Goal: Task Accomplishment & Management: Complete application form

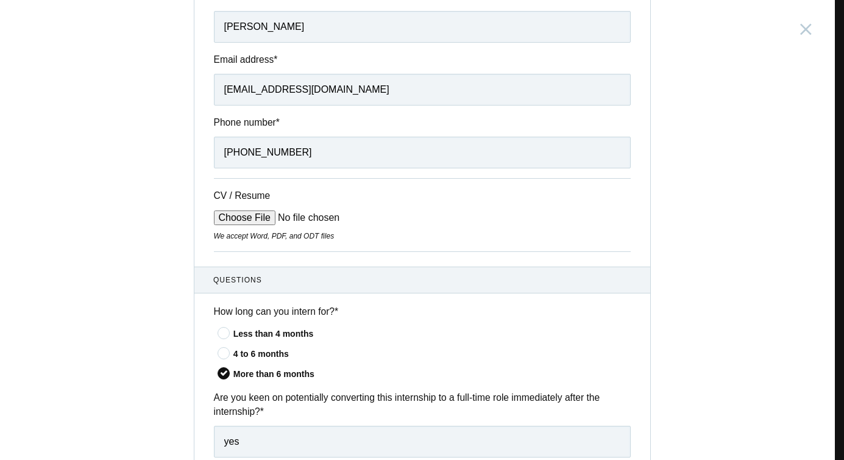
scroll to position [160, 0]
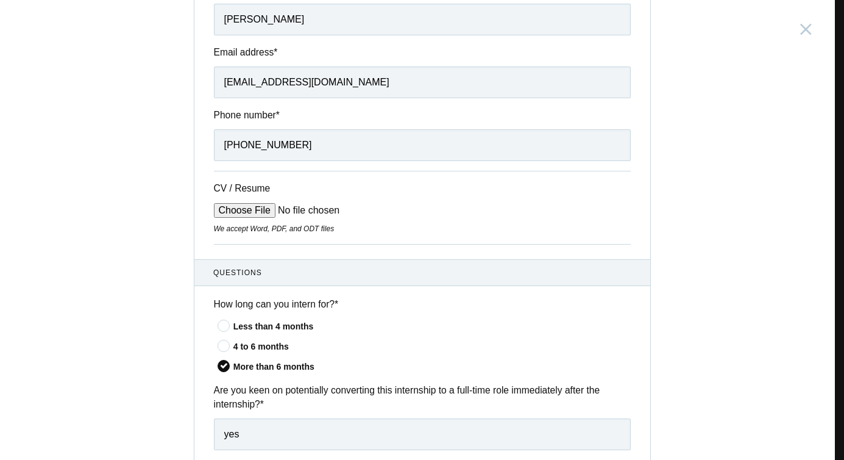
click at [226, 215] on input "CV / Resume" at bounding box center [306, 210] width 185 height 15
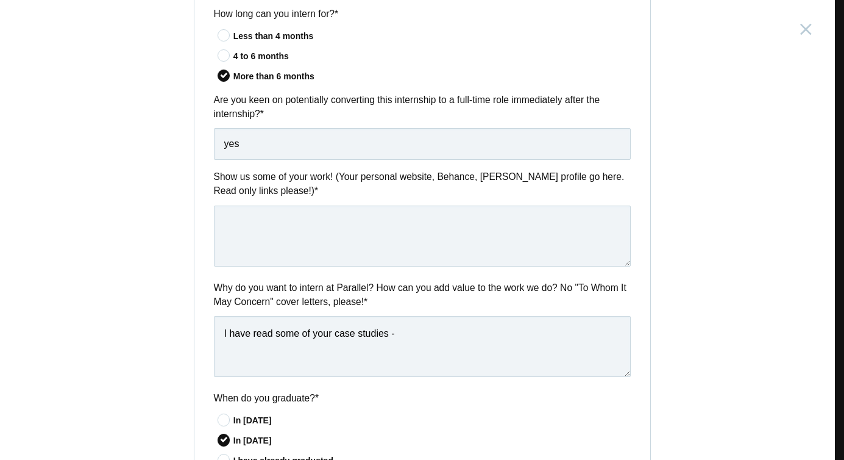
scroll to position [476, 0]
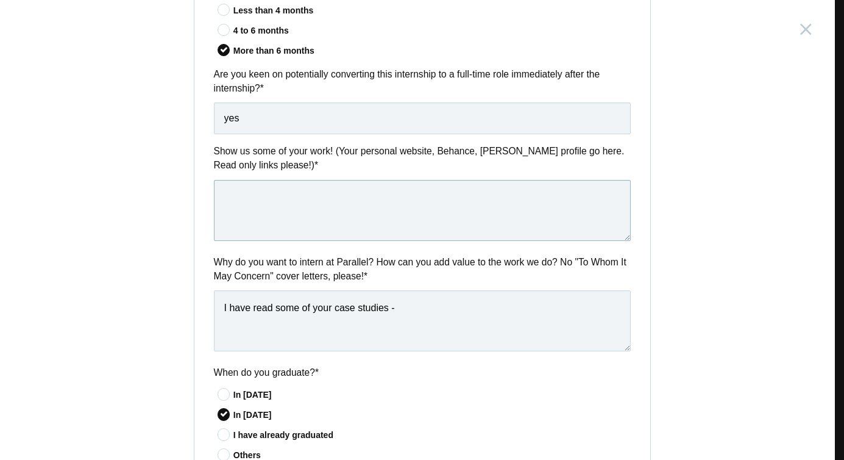
click at [364, 201] on textarea at bounding box center [422, 210] width 417 height 61
click at [315, 219] on textarea at bounding box center [422, 210] width 417 height 61
paste textarea "https://www.behance.net/nandinitiwari"
type textarea "https://www.behance.net/nandinitiwari"
click at [398, 310] on textarea "I have read some of your case studies -" at bounding box center [422, 320] width 417 height 61
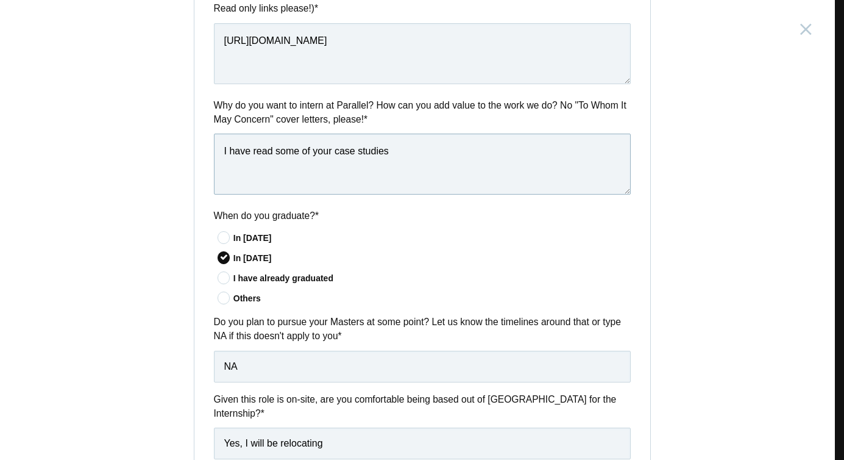
scroll to position [604, 0]
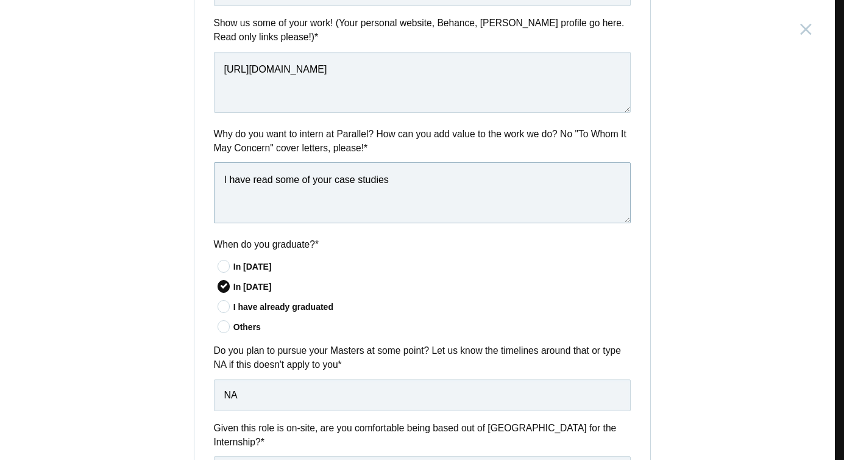
drag, startPoint x: 397, startPoint y: 182, endPoint x: 102, endPoint y: 199, distance: 295.6
click at [84, 199] on div "Product Design Intern India, Bangalore Submitting form failed, try again. Retry…" at bounding box center [422, 230] width 844 height 460
drag, startPoint x: 225, startPoint y: 180, endPoint x: 489, endPoint y: 165, distance: 264.5
click at [489, 165] on textarea "I have read some of your case studies" at bounding box center [422, 192] width 417 height 61
drag, startPoint x: 494, startPoint y: 166, endPoint x: 474, endPoint y: 177, distance: 23.5
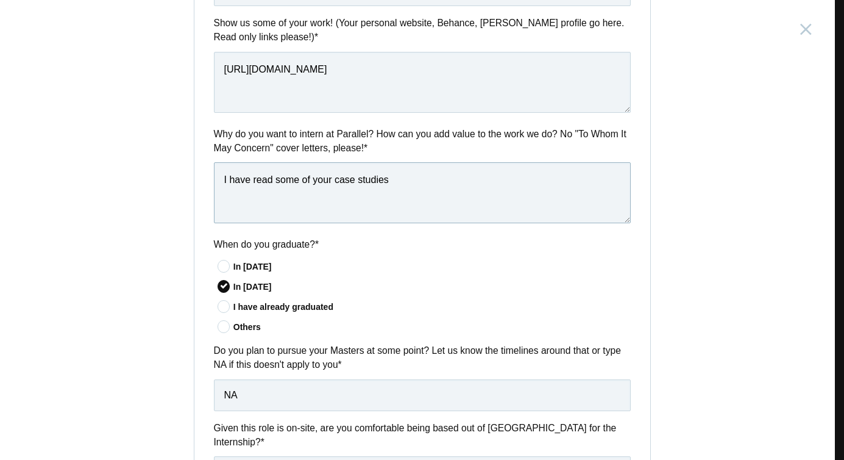
click at [494, 166] on textarea "I have read some of your case studies" at bounding box center [422, 192] width 417 height 61
drag, startPoint x: 433, startPoint y: 195, endPoint x: 226, endPoint y: 185, distance: 207.5
click at [226, 185] on textarea "I have read some of your case studies" at bounding box center [422, 192] width 417 height 61
click at [390, 179] on textarea "I remember, the first time I saw a show reel" at bounding box center [422, 192] width 417 height 61
drag, startPoint x: 273, startPoint y: 185, endPoint x: 329, endPoint y: 187, distance: 55.5
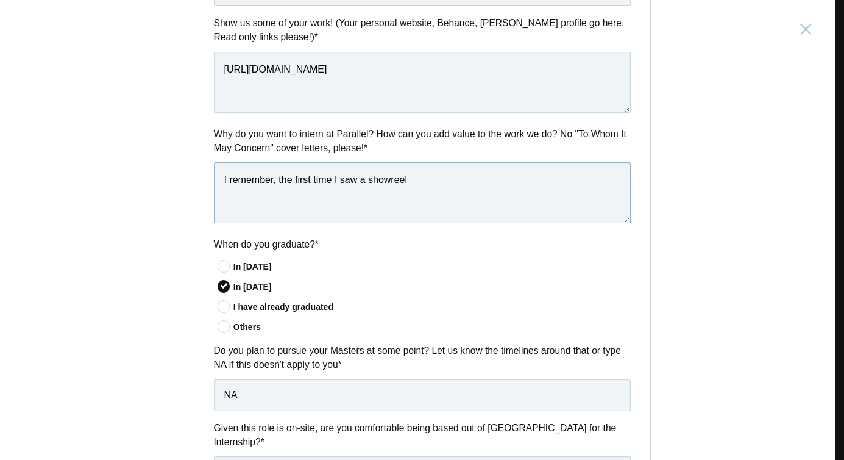
click at [329, 187] on textarea "I remember, the first time I saw a showreel" at bounding box center [422, 192] width 417 height 61
click at [430, 186] on textarea "I remember, few months ago I saw a showreel" at bounding box center [422, 192] width 417 height 61
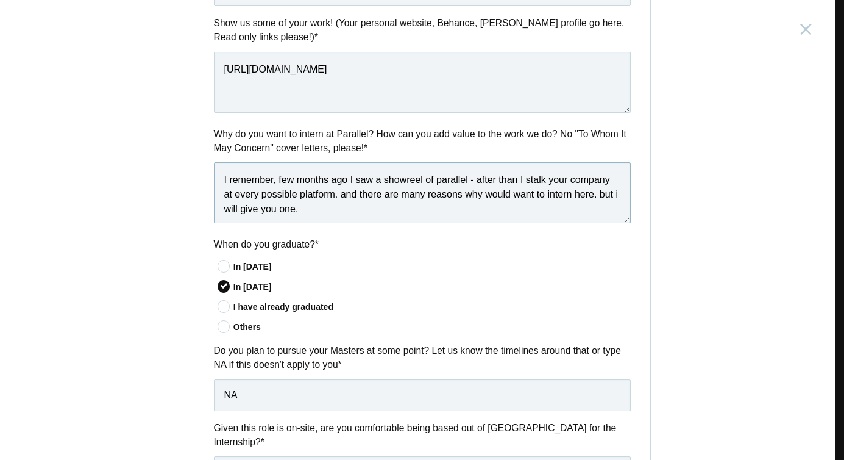
drag, startPoint x: 354, startPoint y: 210, endPoint x: 398, endPoint y: 212, distance: 44.6
click at [399, 212] on textarea "I remember, few months ago I saw a showreel of parallel - after than I stalk yo…" at bounding box center [422, 192] width 417 height 61
paste textarea "office library"
paste textarea "Freestyle Friday"
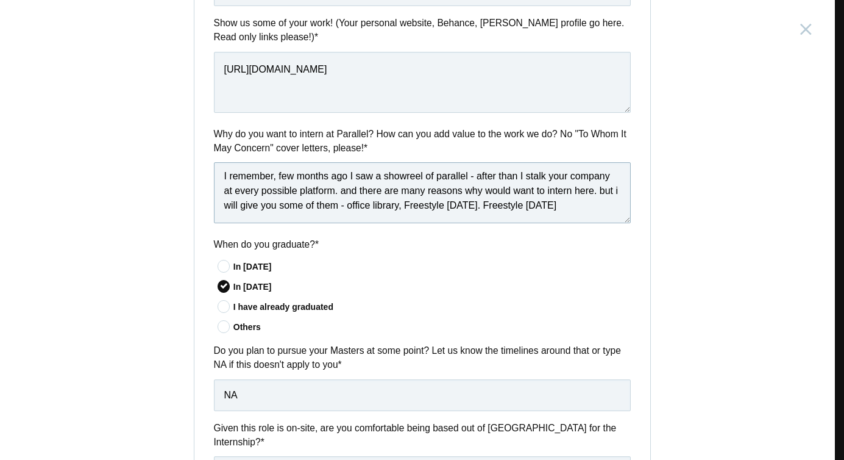
click at [549, 209] on textarea "I remember, few months ago I saw a showreel of parallel - after than I stalk yo…" at bounding box center [422, 192] width 417 height 61
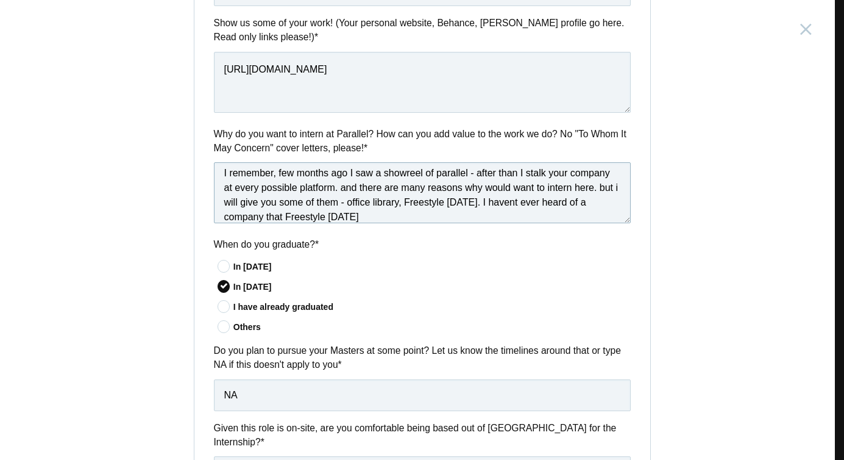
scroll to position [18, 0]
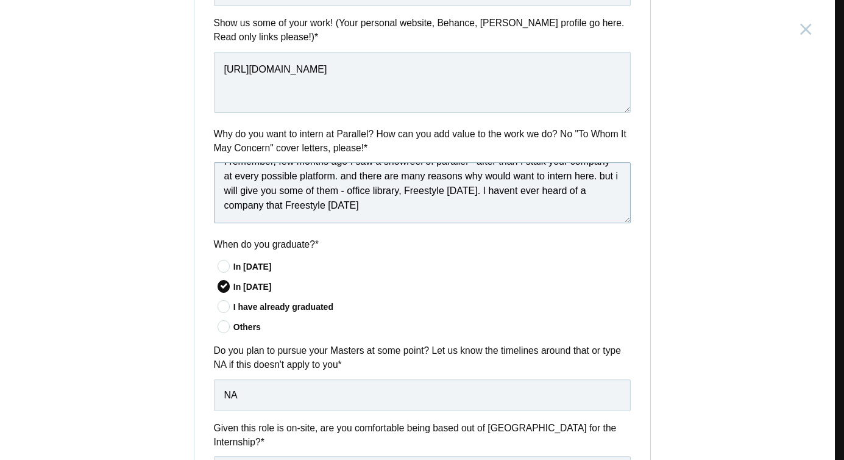
drag, startPoint x: 329, startPoint y: 221, endPoint x: 426, endPoint y: 220, distance: 97.6
click at [426, 220] on textarea "I remember, few months ago I saw a showreel of parallel - after than I stalk yo…" at bounding box center [422, 192] width 417 height 61
click at [240, 223] on textarea "I remember, few months ago I saw a showreel of parallel - after than I stalk yo…" at bounding box center [422, 192] width 417 height 61
click at [238, 223] on textarea "I remember, few months ago I saw a showreel of parallel - after than I stalk yo…" at bounding box center [422, 192] width 417 height 61
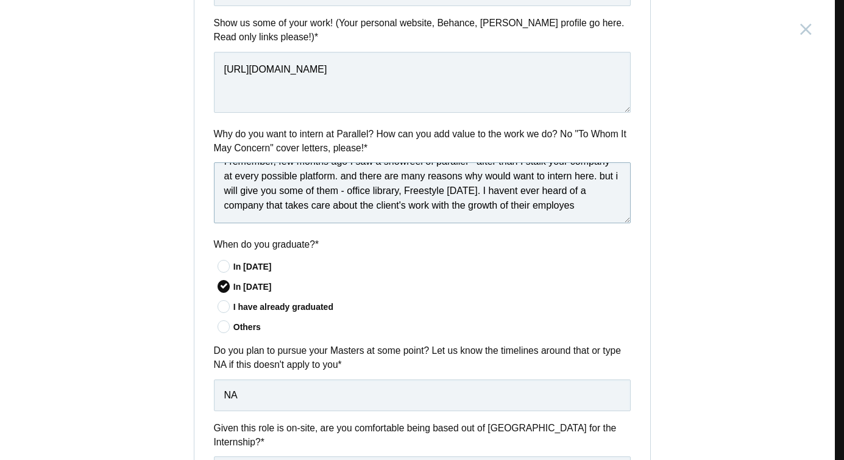
click at [238, 223] on textarea "I remember, few months ago I saw a showreel of parallel - after than I stalk yo…" at bounding box center [422, 192] width 417 height 61
paste textarea ""Employees""
click at [226, 218] on textarea "I remember, few months ago I saw a showreel of parallel - after than I stalk yo…" at bounding box center [422, 192] width 417 height 61
click at [228, 221] on textarea "I remember, few months ago I saw a showreel of parallel - after than I stalk yo…" at bounding box center [422, 192] width 417 height 61
click at [279, 216] on textarea "I remember, few months ago I saw a showreel of parallel - after than I stalk yo…" at bounding box center [422, 192] width 417 height 61
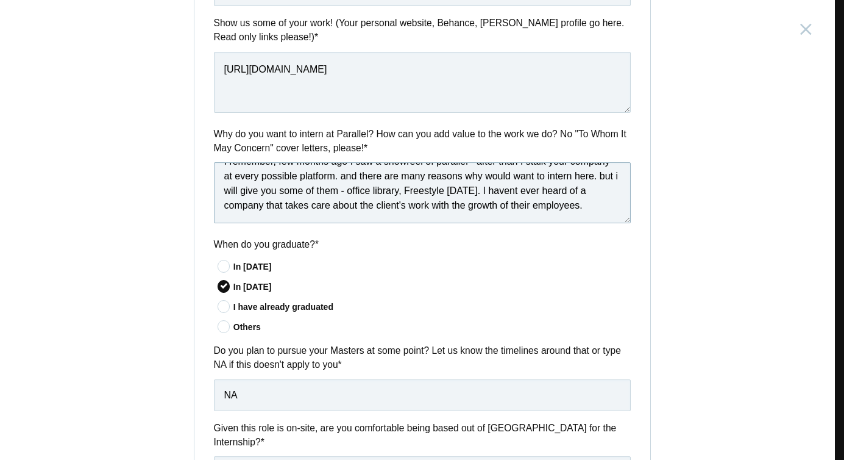
scroll to position [33, 0]
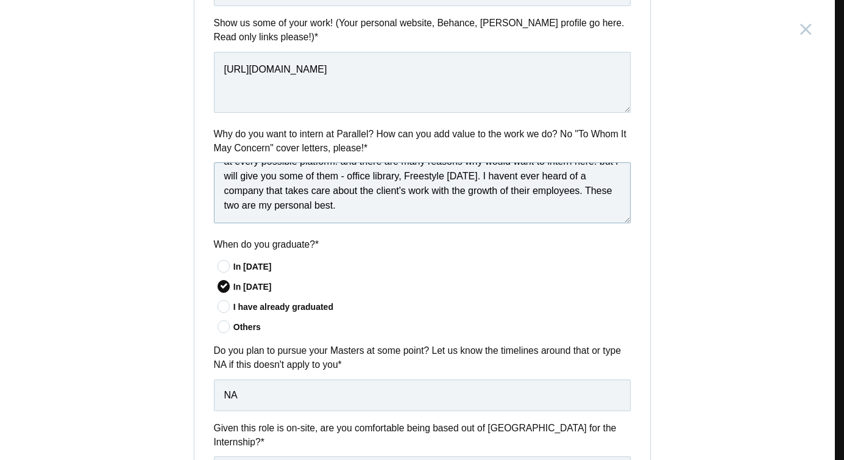
drag, startPoint x: 274, startPoint y: 209, endPoint x: 454, endPoint y: 209, distance: 179.9
click at [454, 209] on textarea "I remember, few months ago I saw a showreel of parallel - after than I stalk yo…" at bounding box center [422, 192] width 417 height 61
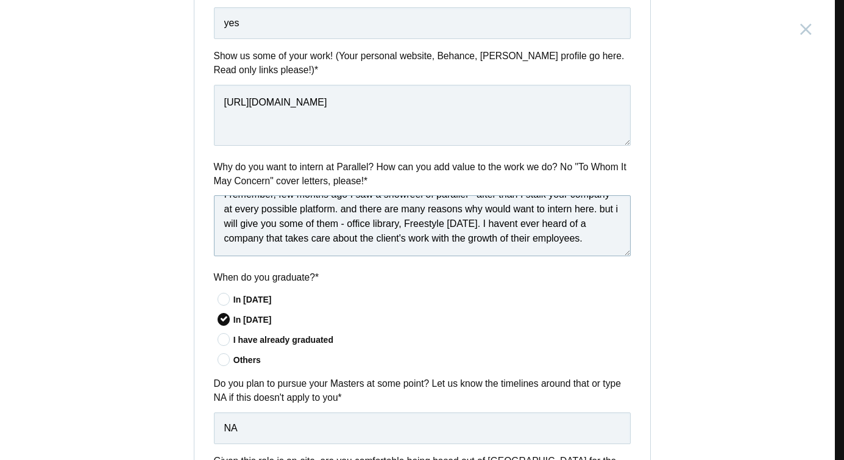
scroll to position [569, 0]
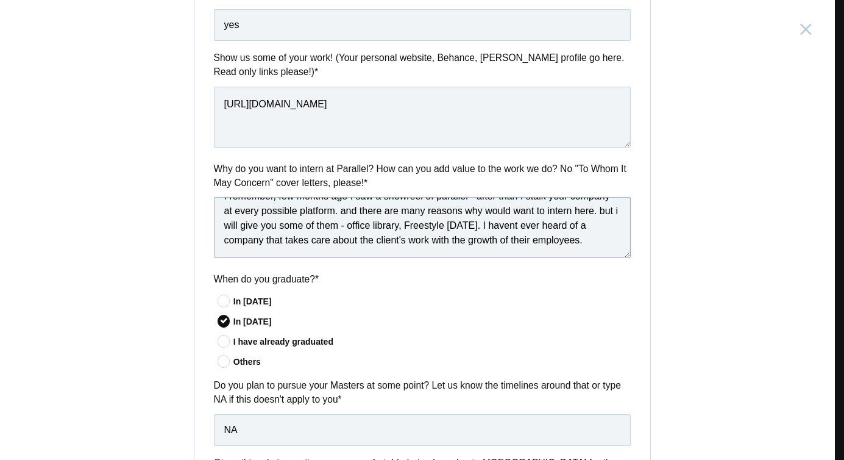
type textarea "I remember, few months ago I saw a showreel of parallel - after than I stalk yo…"
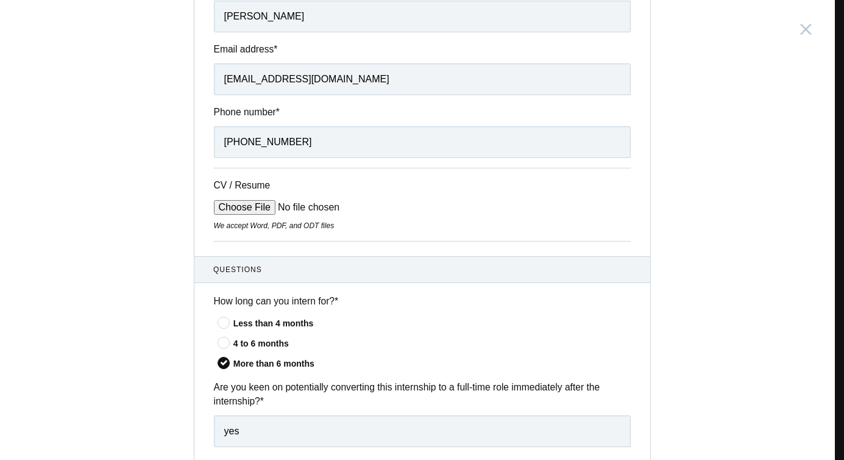
scroll to position [158, 0]
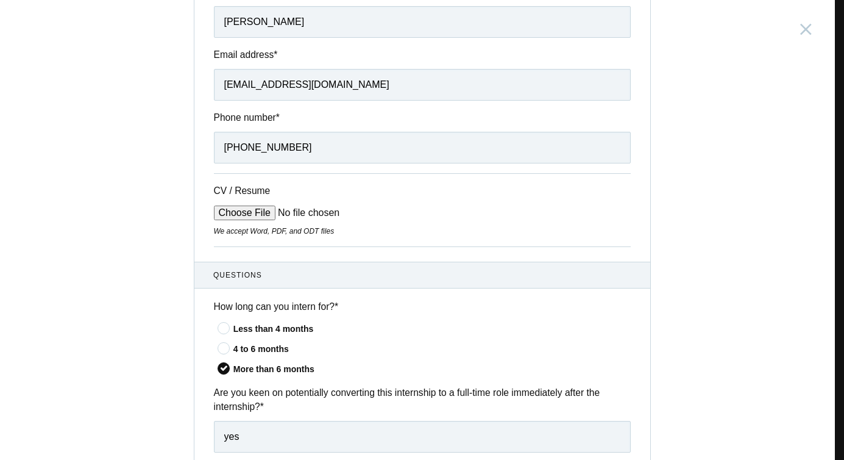
click at [248, 213] on input "CV / Resume" at bounding box center [306, 212] width 185 height 15
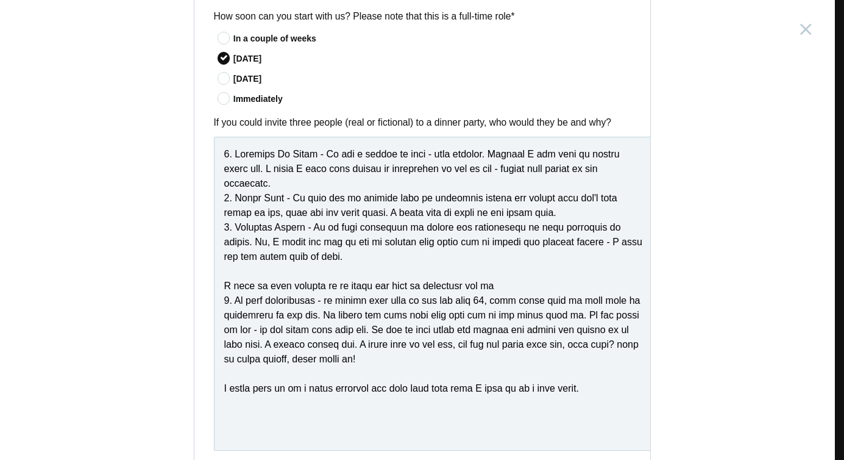
scroll to position [1029, 0]
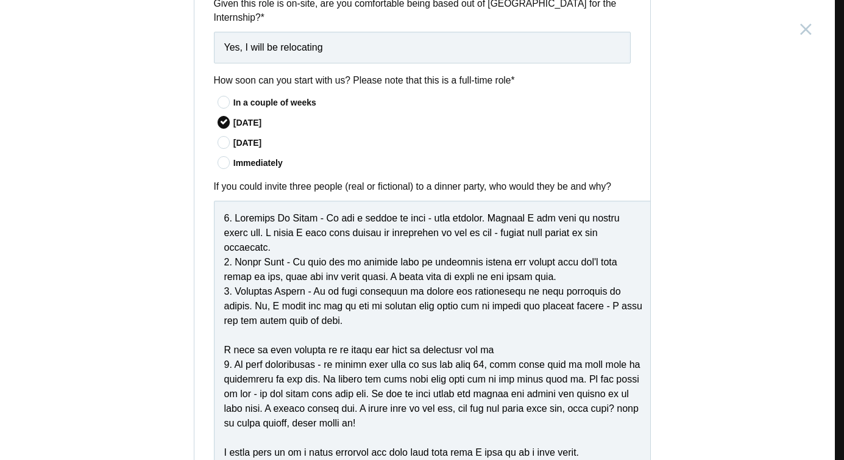
click at [223, 146] on icon at bounding box center [224, 142] width 23 height 8
click at [0, 0] on input"] "In 60 days" at bounding box center [0, 0] width 0 height 0
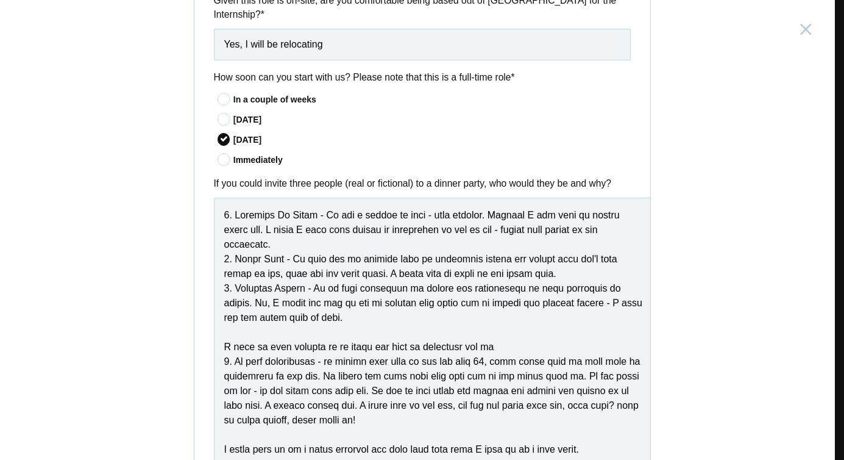
scroll to position [1213, 0]
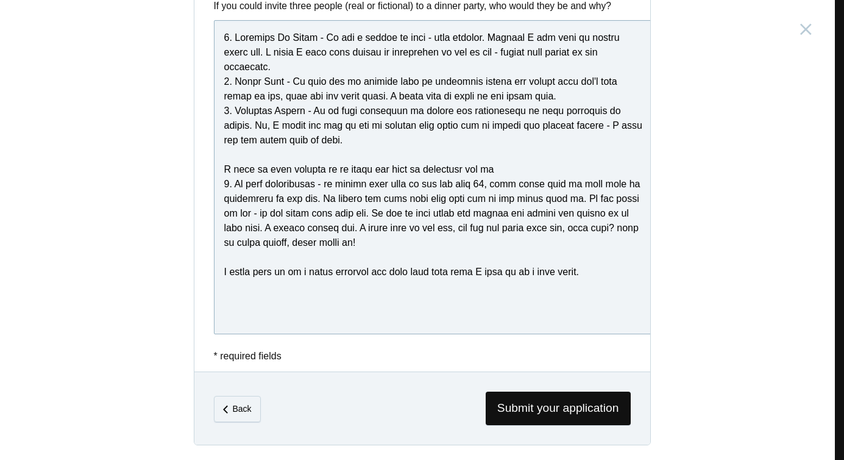
click at [607, 287] on textarea at bounding box center [435, 177] width 443 height 314
type textarea "1. Leonardo Da Vinci - He was a master of many - many domains. Nothing I say wi…"
click at [561, 412] on span "Submit your application" at bounding box center [558, 408] width 145 height 34
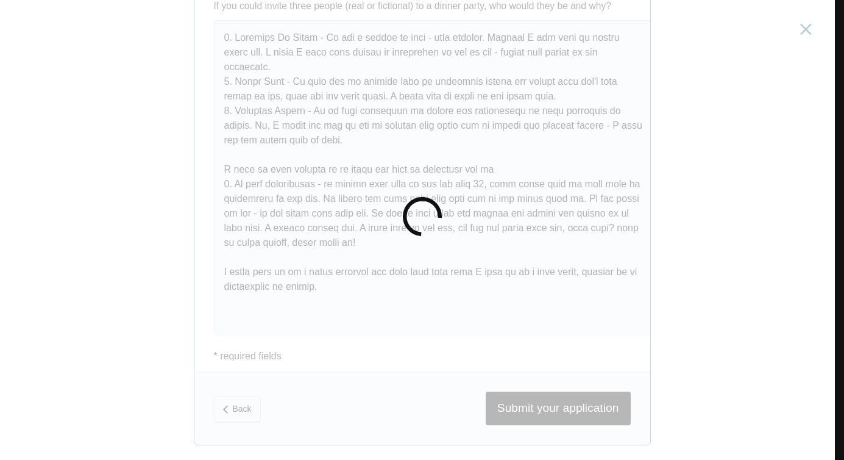
scroll to position [0, 0]
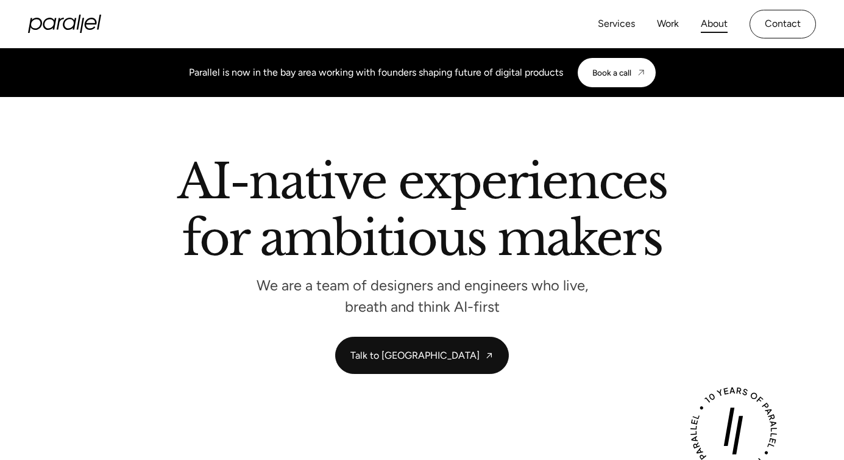
click at [718, 21] on link "About" at bounding box center [714, 24] width 27 height 18
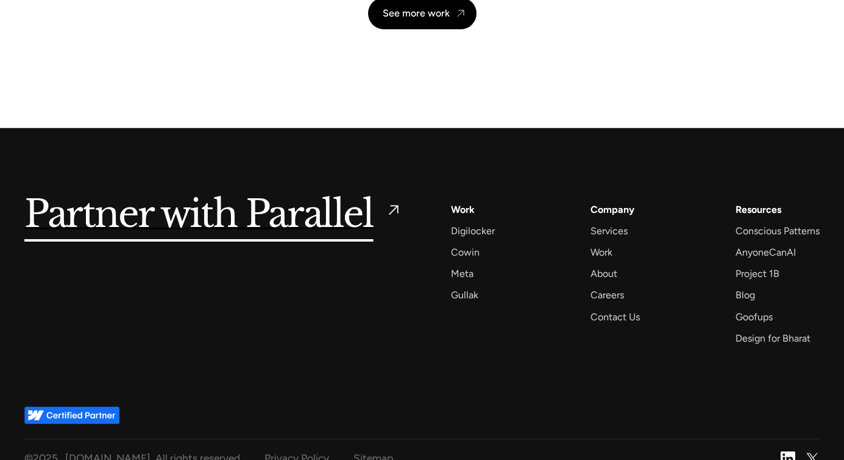
scroll to position [2927, 0]
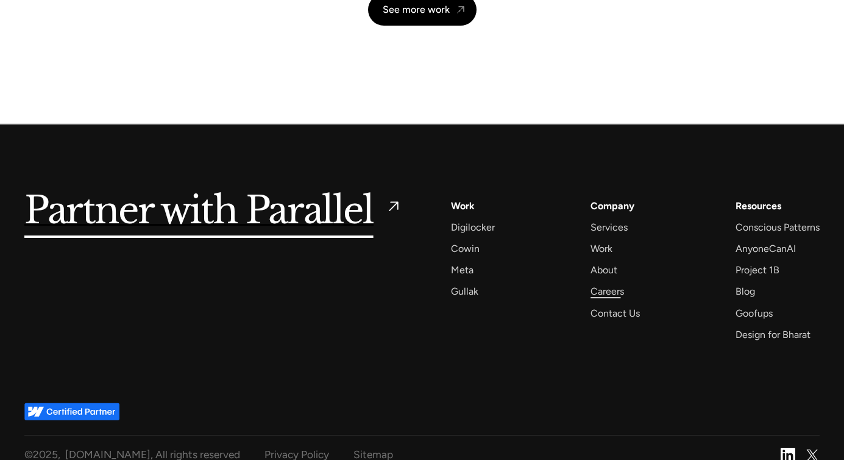
click at [623, 298] on div "Careers" at bounding box center [608, 291] width 34 height 16
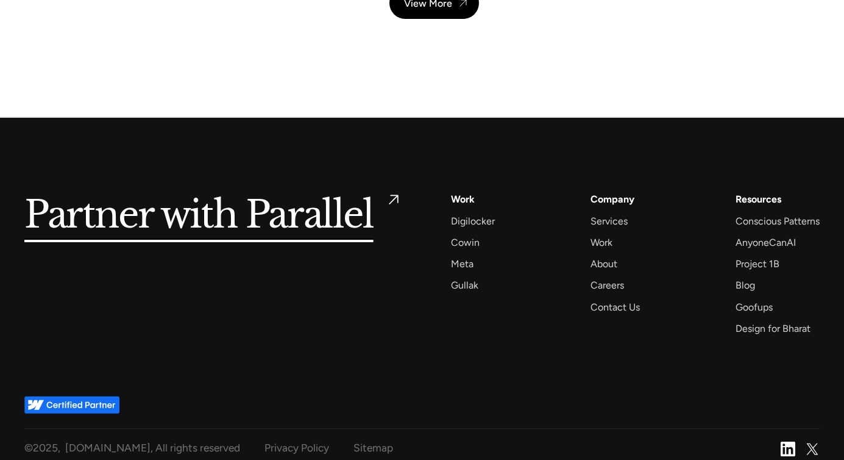
scroll to position [4390, 0]
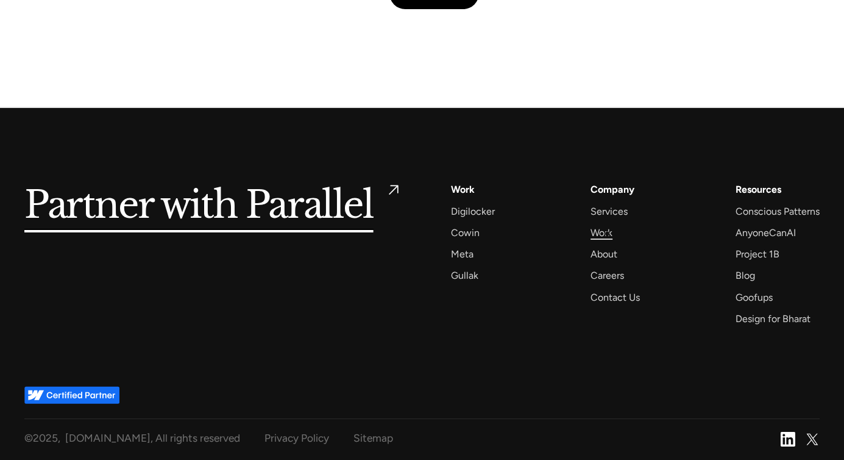
click at [607, 234] on div "Work" at bounding box center [602, 232] width 22 height 16
